Goal: Transaction & Acquisition: Purchase product/service

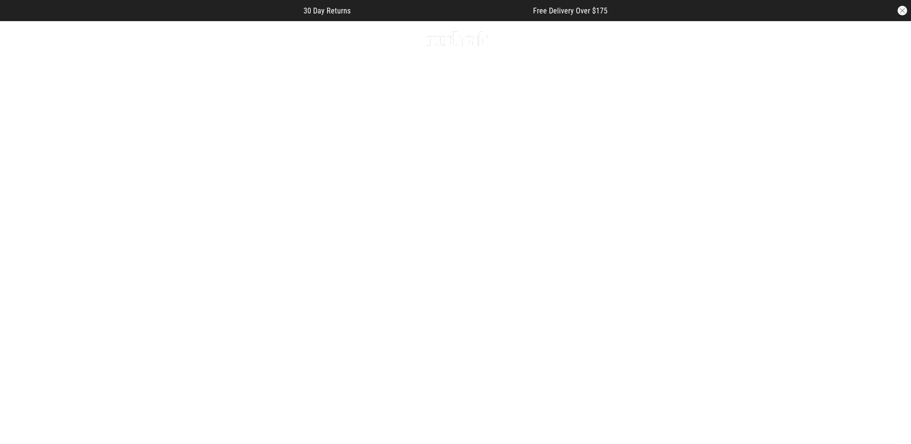
click at [886, 238] on button "Next slide" at bounding box center [888, 248] width 13 height 21
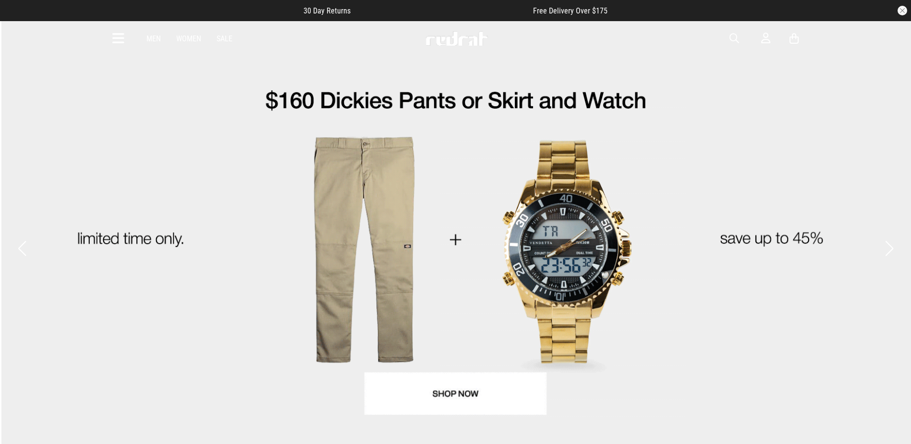
click at [886, 238] on button "Next slide" at bounding box center [888, 248] width 13 height 21
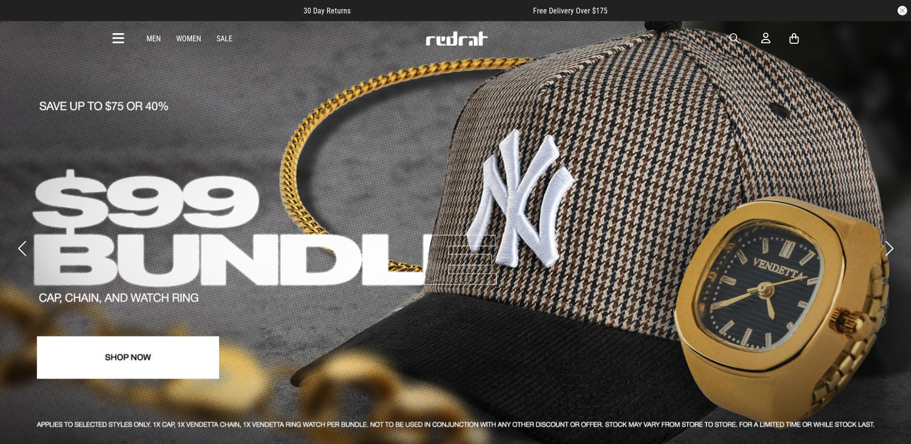
click at [886, 238] on button "Next slide" at bounding box center [888, 248] width 13 height 21
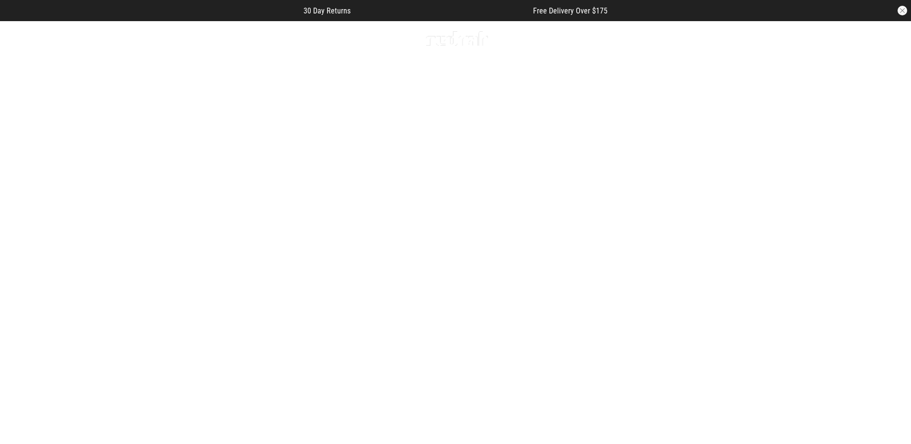
click at [886, 238] on button "Next slide" at bounding box center [888, 248] width 13 height 21
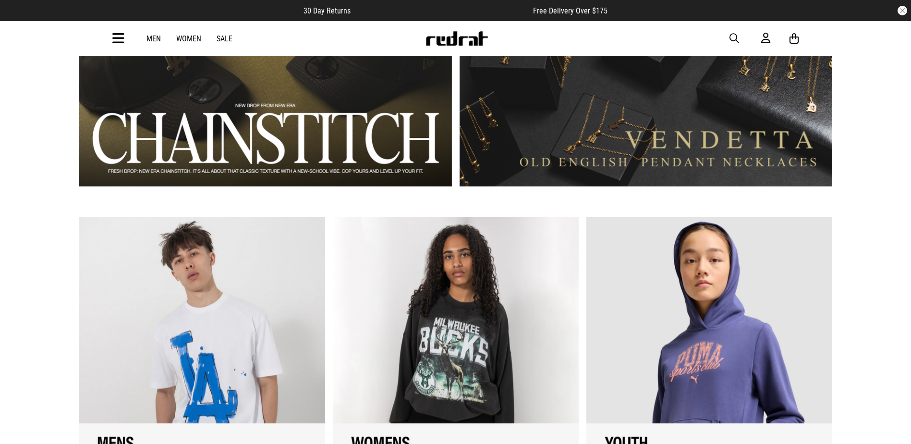
scroll to position [960, 0]
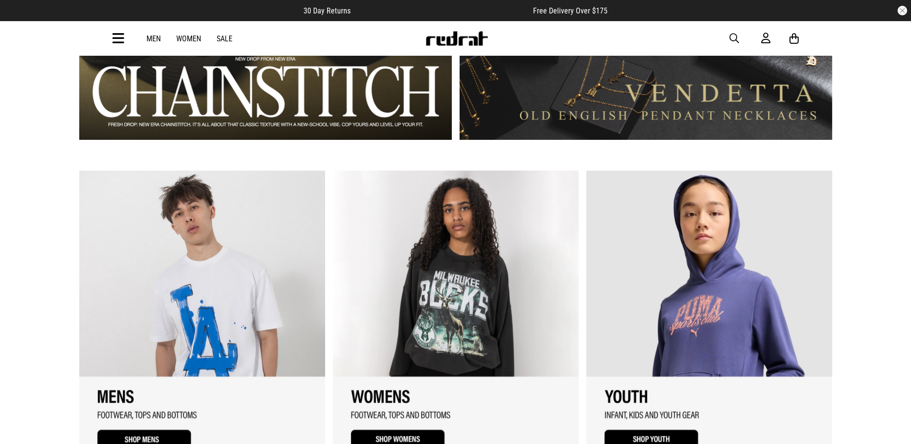
click at [501, 298] on link "2 / 3" at bounding box center [456, 314] width 246 height 288
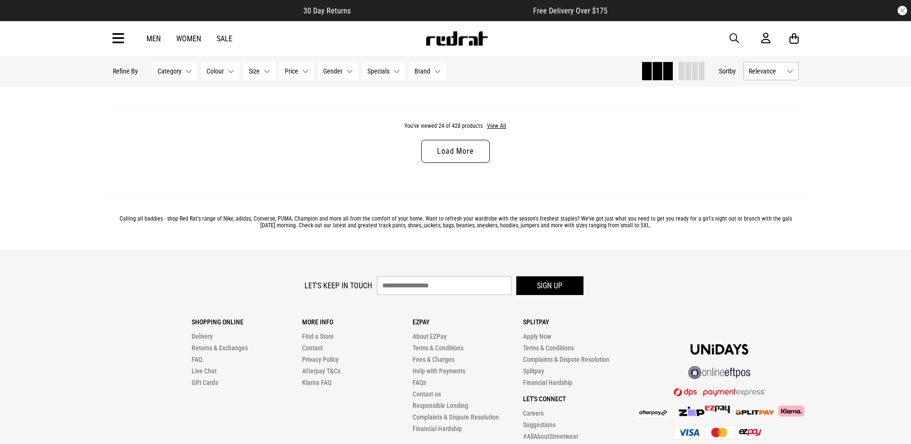
scroll to position [3114, 0]
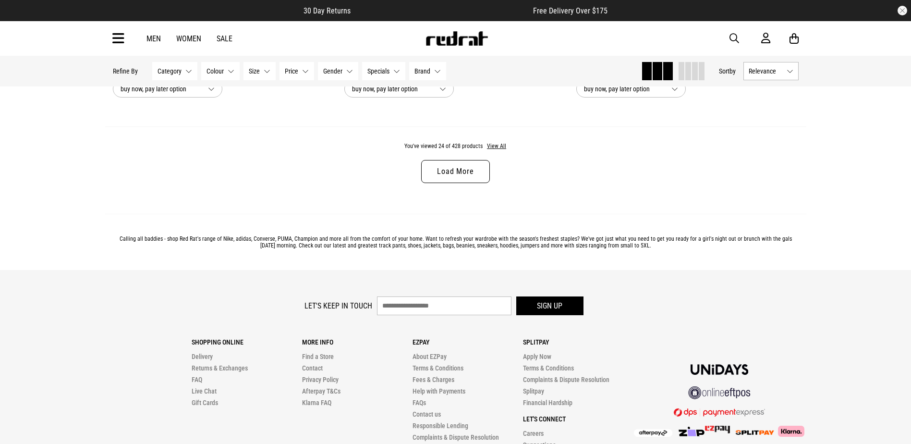
click at [448, 165] on link "Load More" at bounding box center [455, 171] width 68 height 23
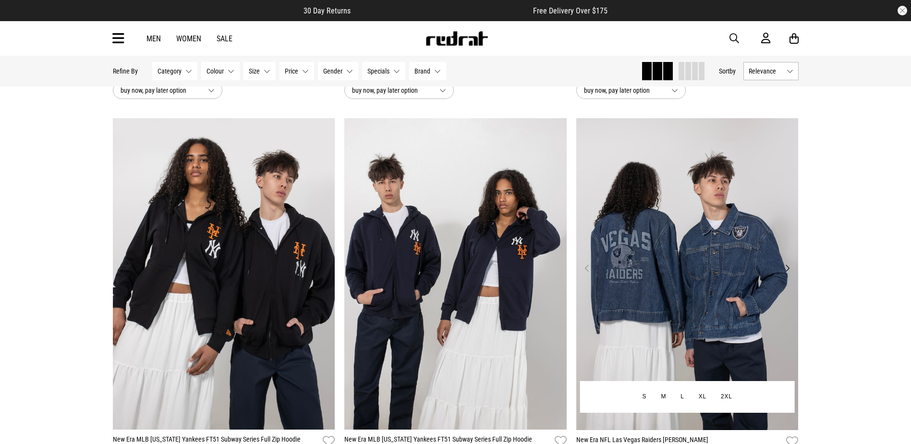
scroll to position [5851, 0]
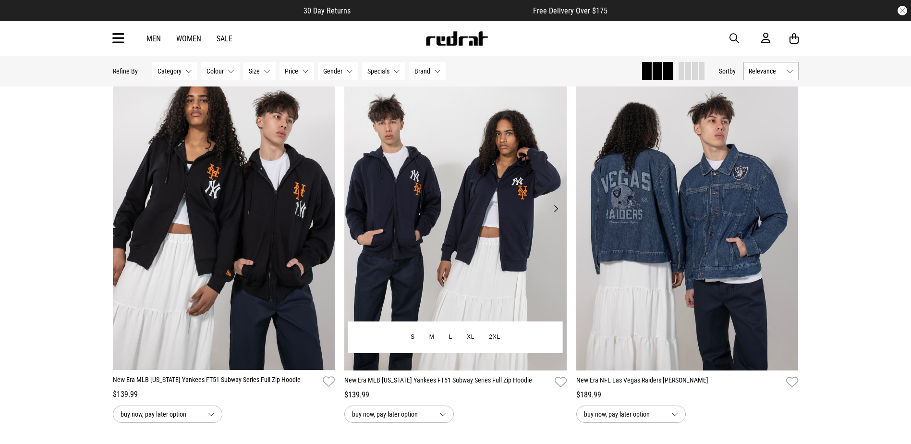
click at [466, 220] on img at bounding box center [455, 214] width 222 height 311
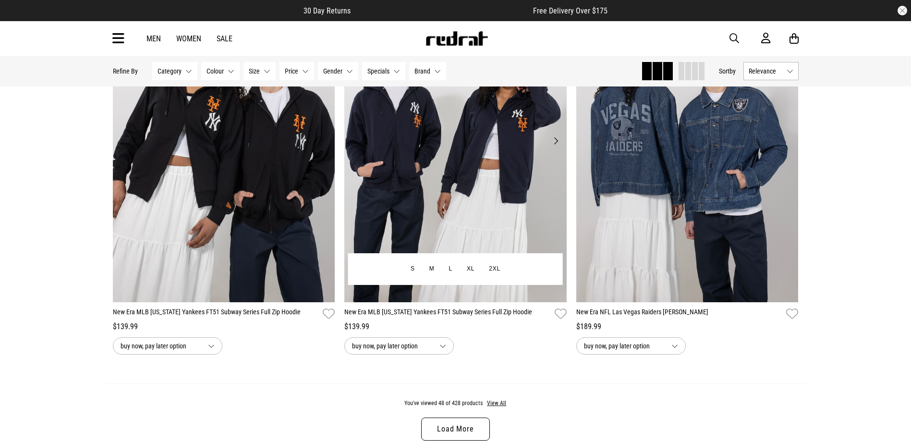
scroll to position [3154, 0]
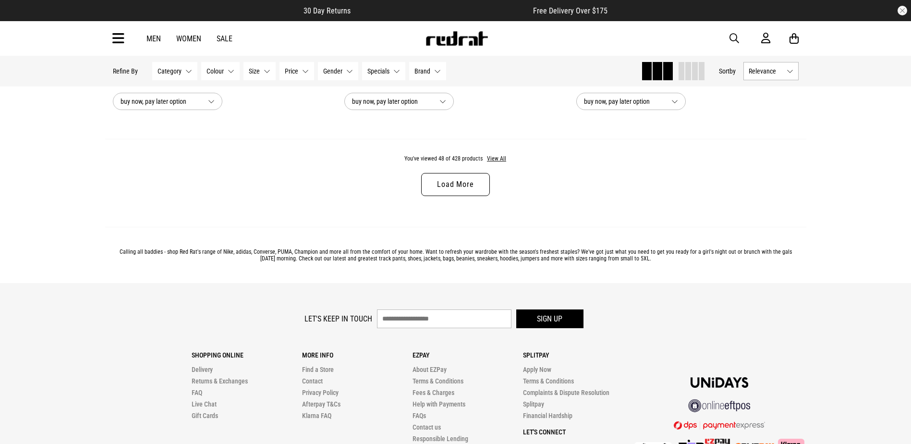
click at [485, 180] on link "Load More" at bounding box center [455, 184] width 68 height 23
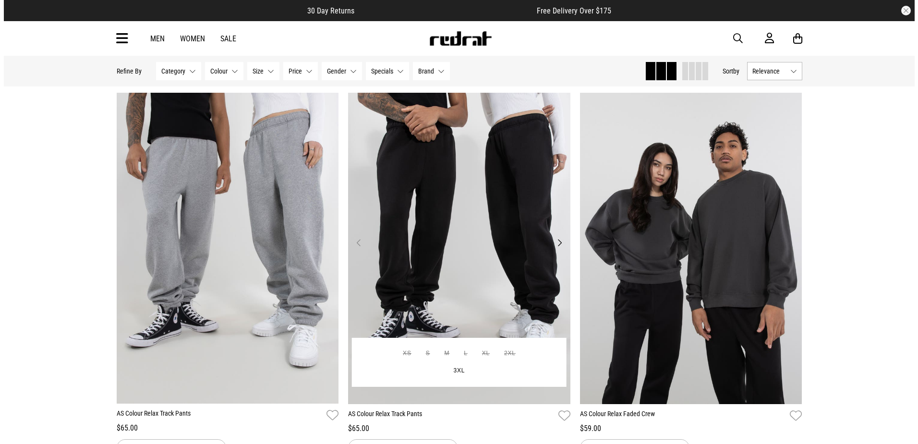
scroll to position [4210, 0]
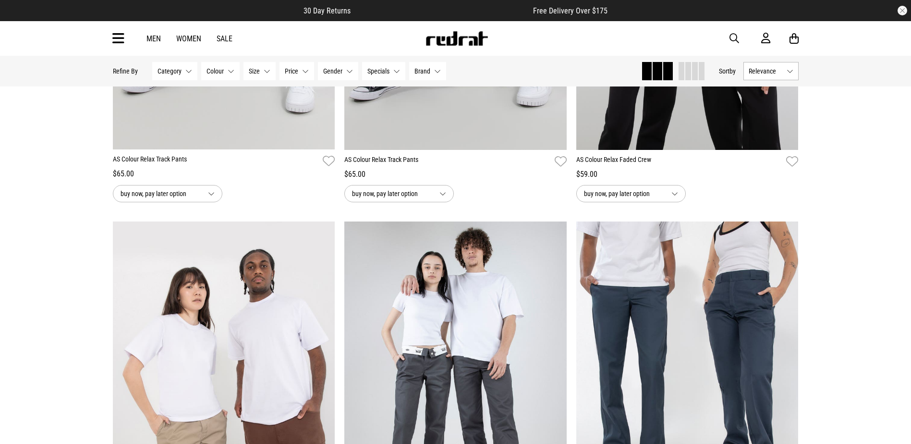
click at [123, 45] on icon at bounding box center [118, 39] width 12 height 16
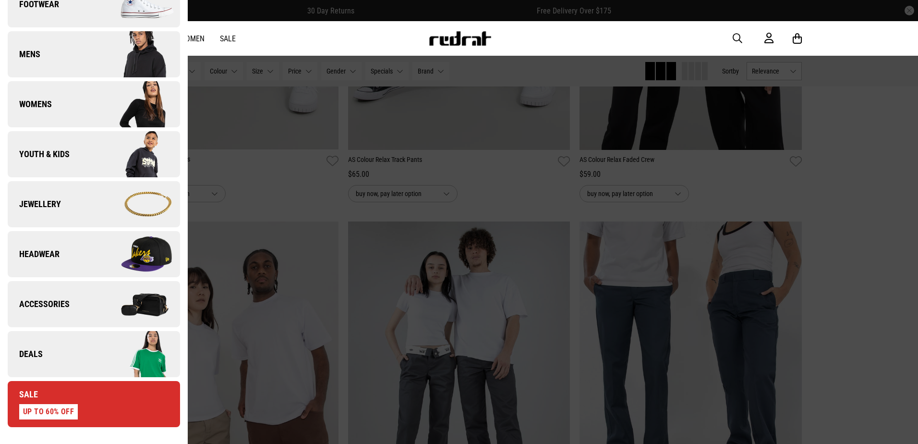
scroll to position [240, 0]
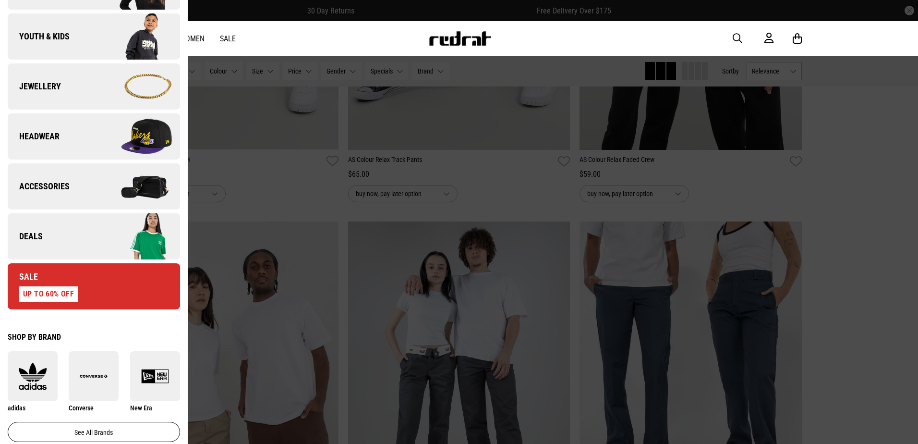
click at [54, 246] on link "Deals" at bounding box center [94, 236] width 172 height 46
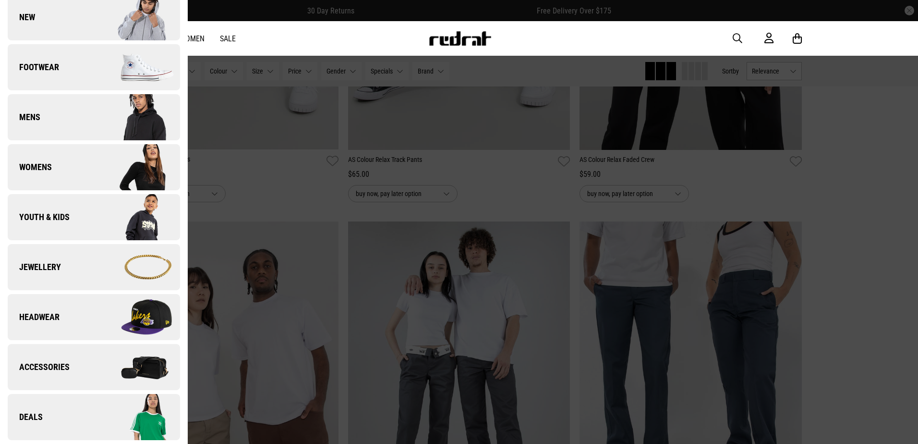
scroll to position [0, 0]
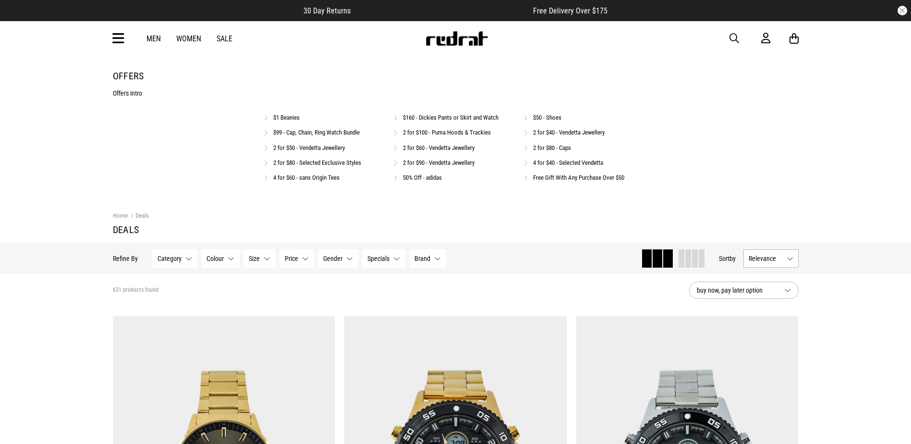
click at [544, 117] on link "$50 - Shoes" at bounding box center [547, 117] width 28 height 7
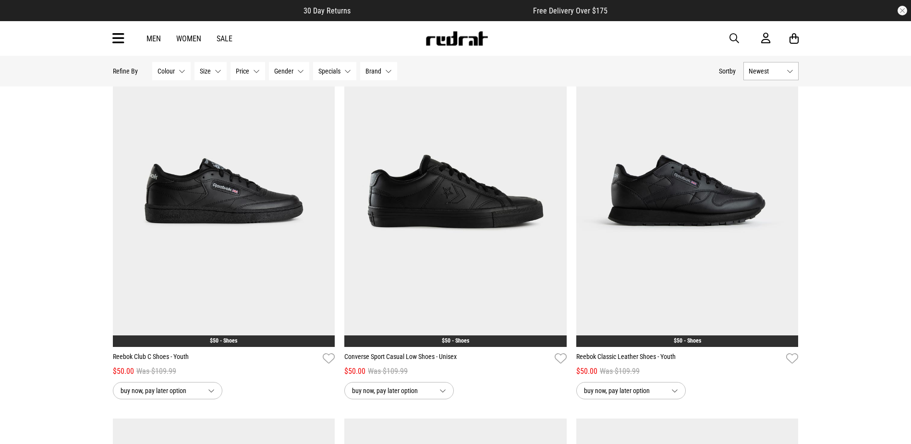
scroll to position [384, 0]
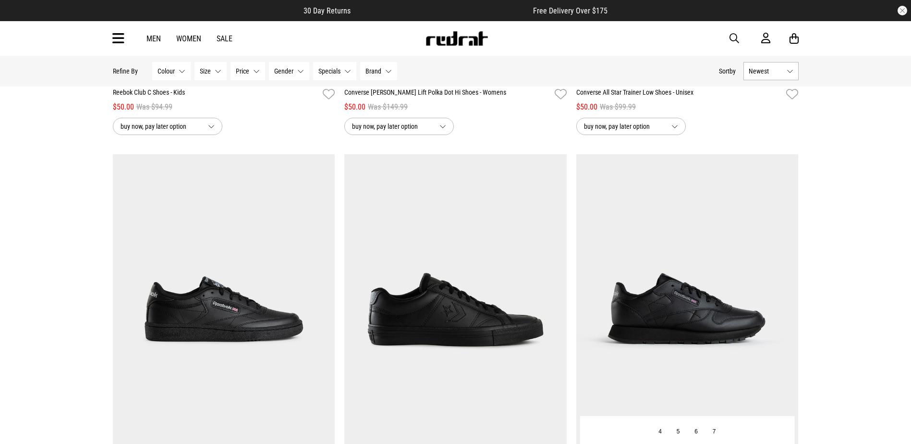
click at [662, 223] on img at bounding box center [687, 309] width 222 height 311
